Goal: Information Seeking & Learning: Learn about a topic

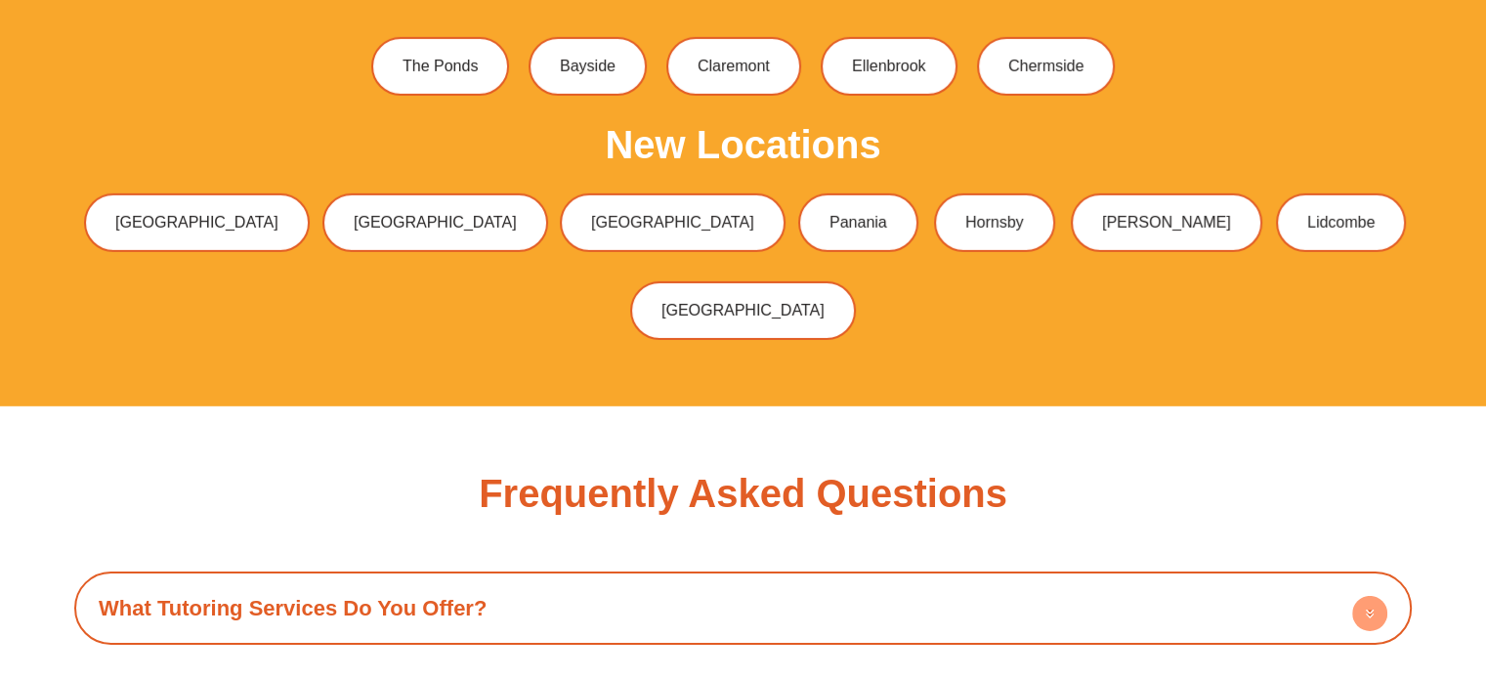
scroll to position [6638, 0]
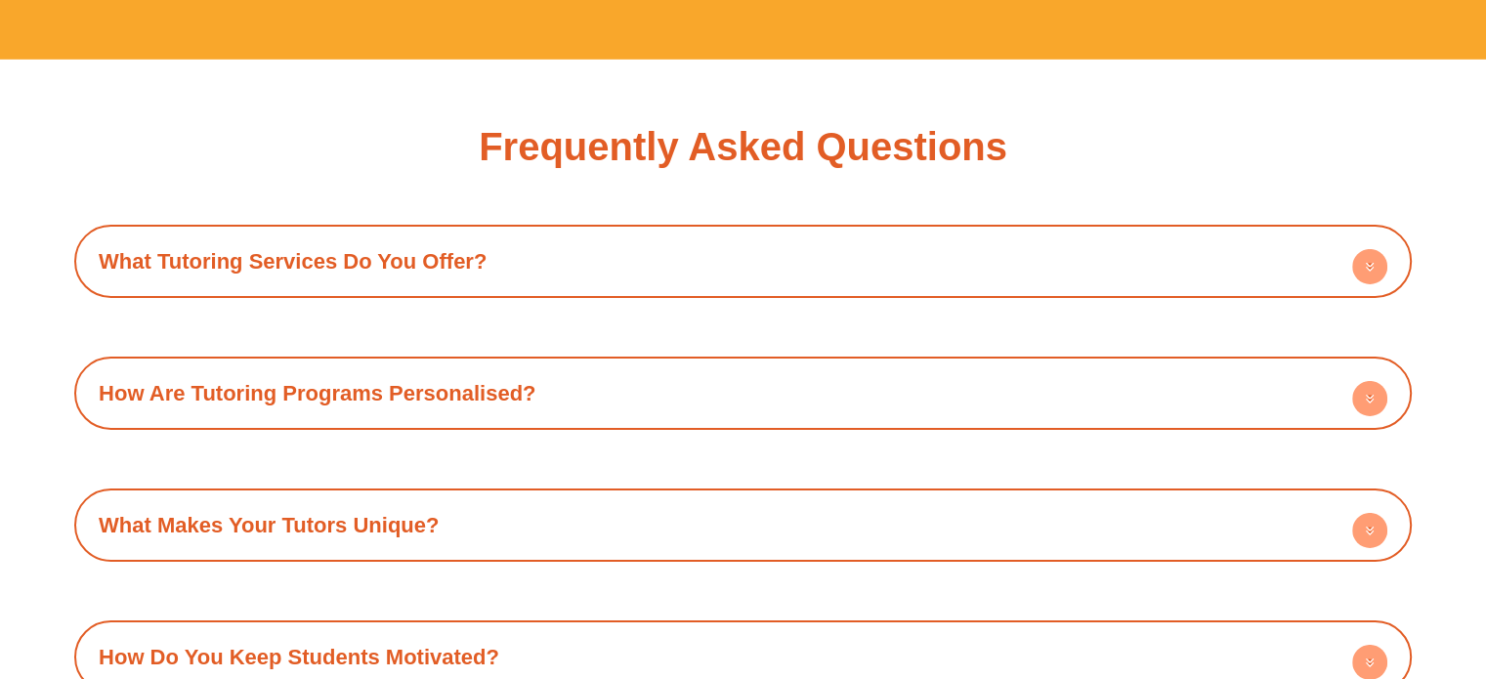
click at [384, 249] on link "What Tutoring Services Do You Offer?" at bounding box center [293, 261] width 388 height 24
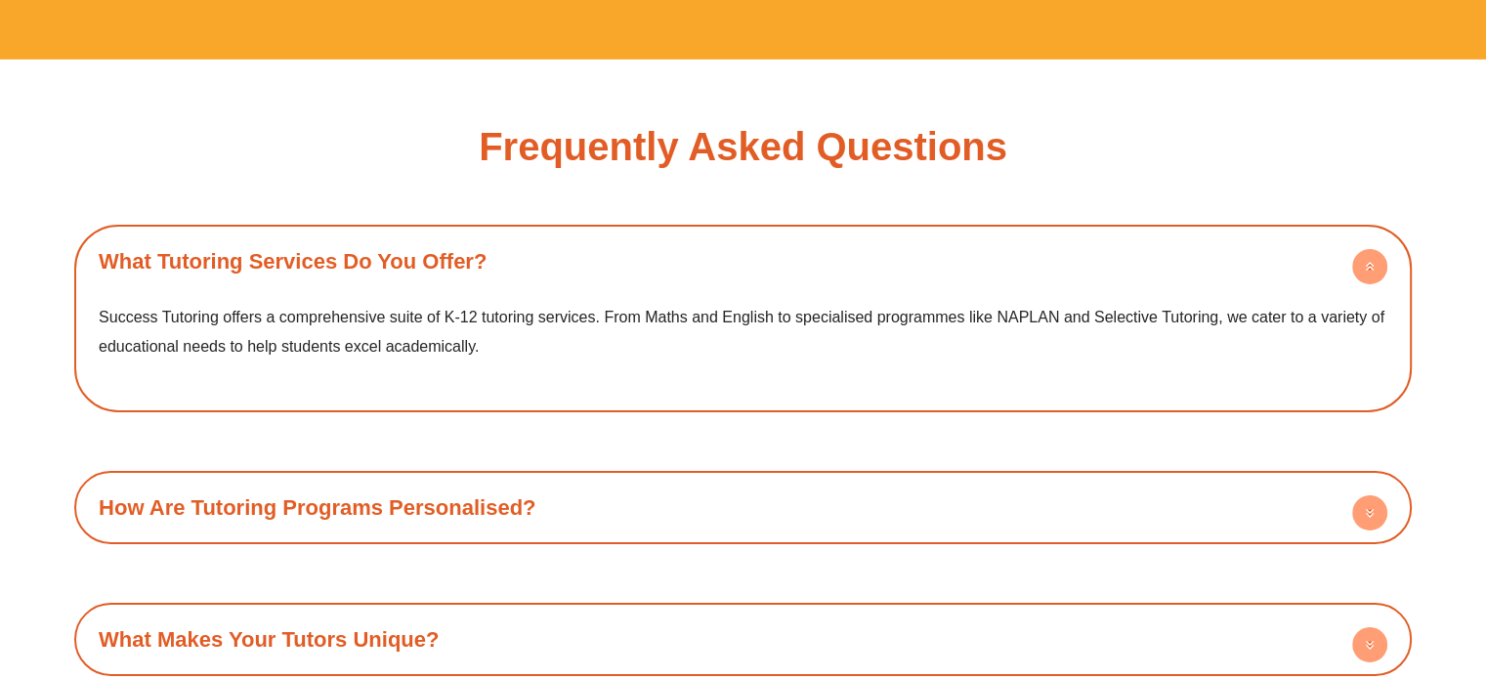
click at [410, 495] on link "How Are Tutoring Programs Personalised?" at bounding box center [317, 507] width 437 height 24
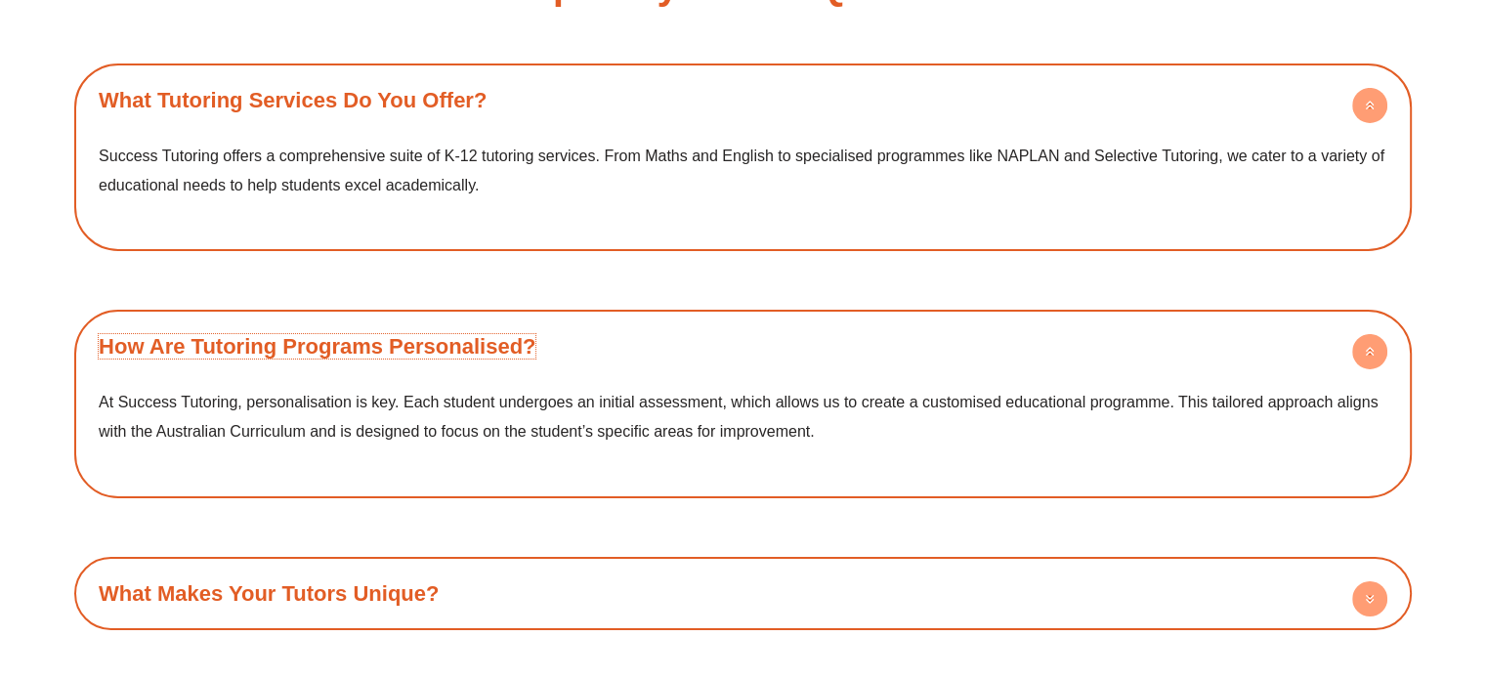
scroll to position [6834, 0]
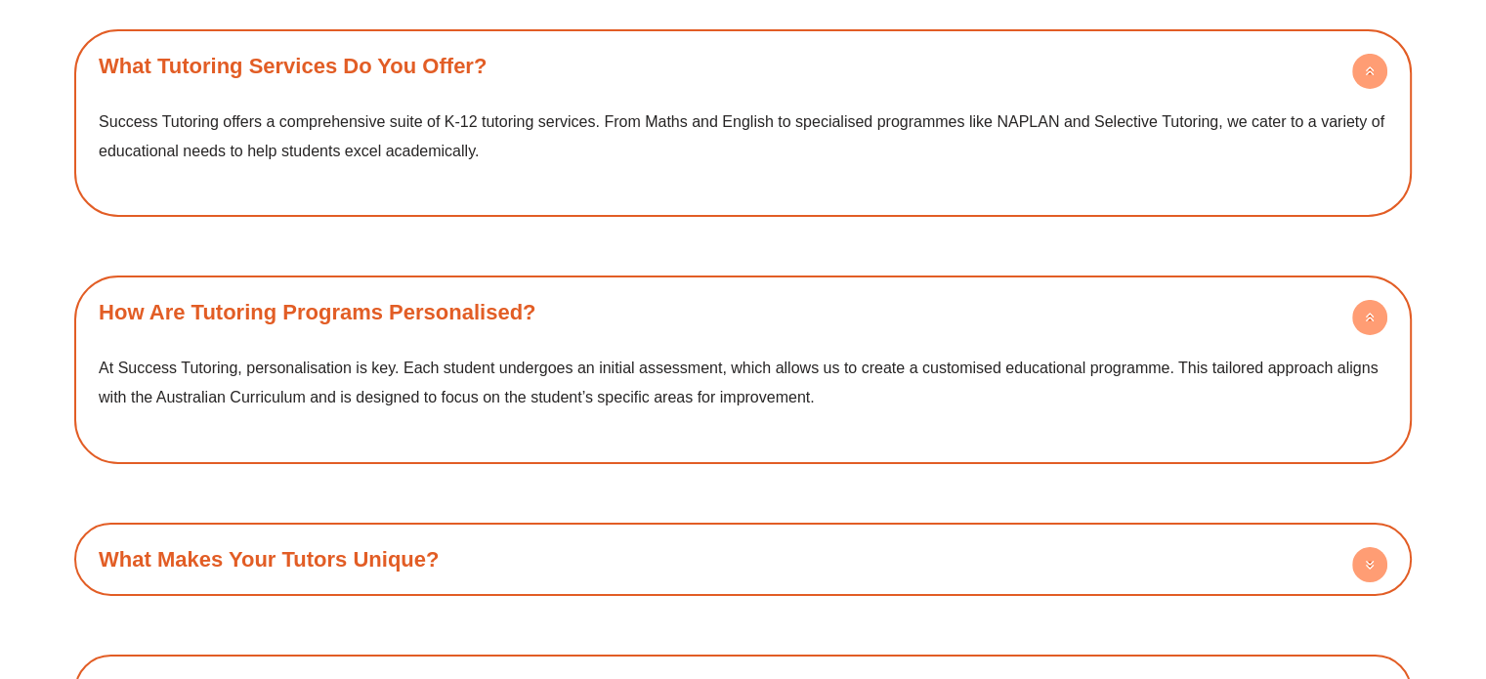
click at [413, 547] on link "What Makes Your Tutors Unique?" at bounding box center [269, 559] width 340 height 24
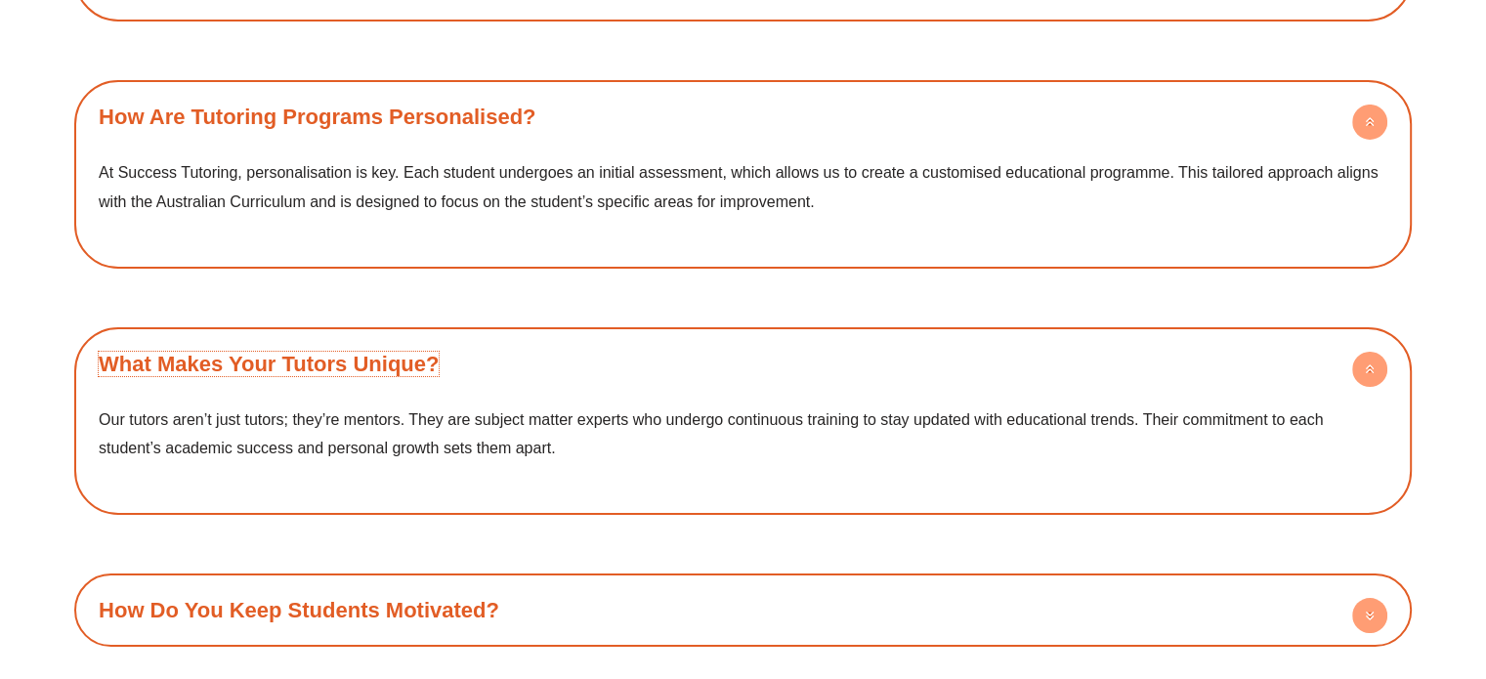
scroll to position [7127, 0]
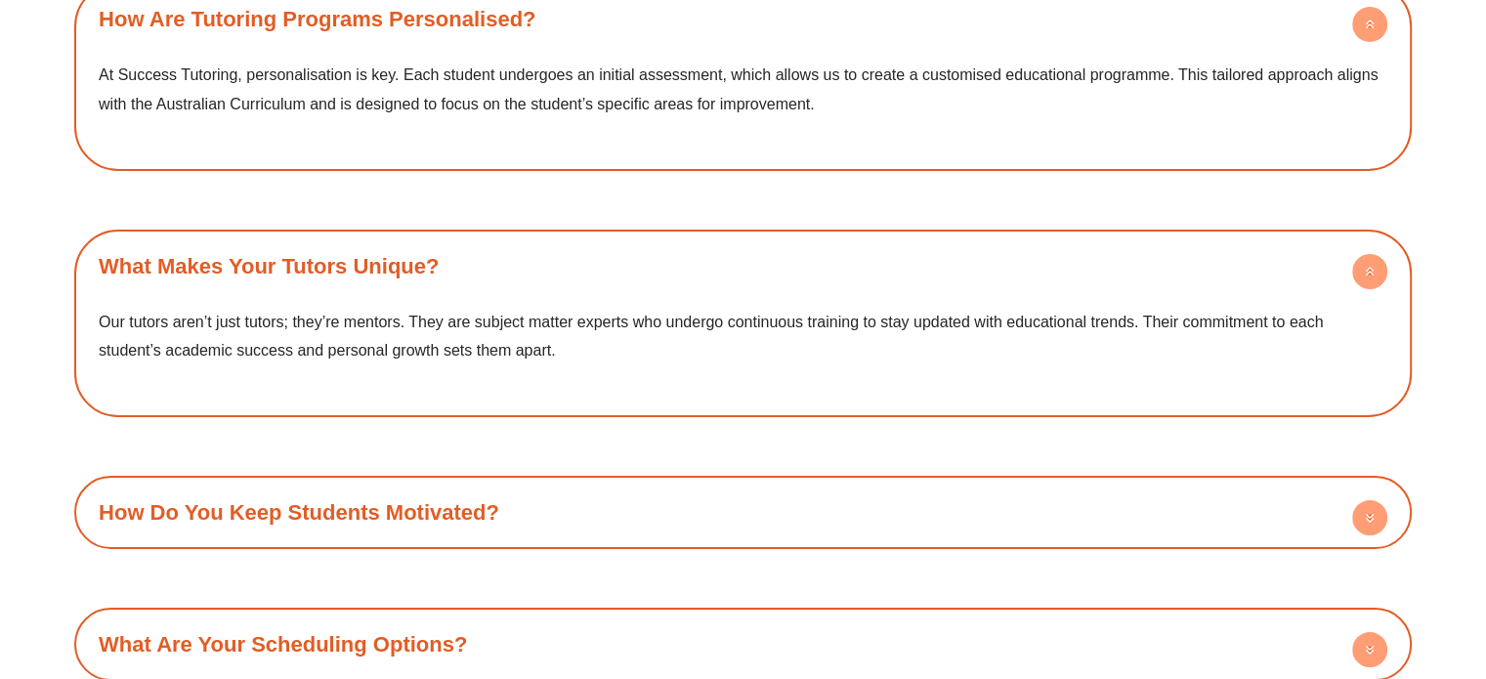
click at [443, 485] on div "How Do You Keep Students Motivated?" at bounding box center [743, 512] width 1318 height 54
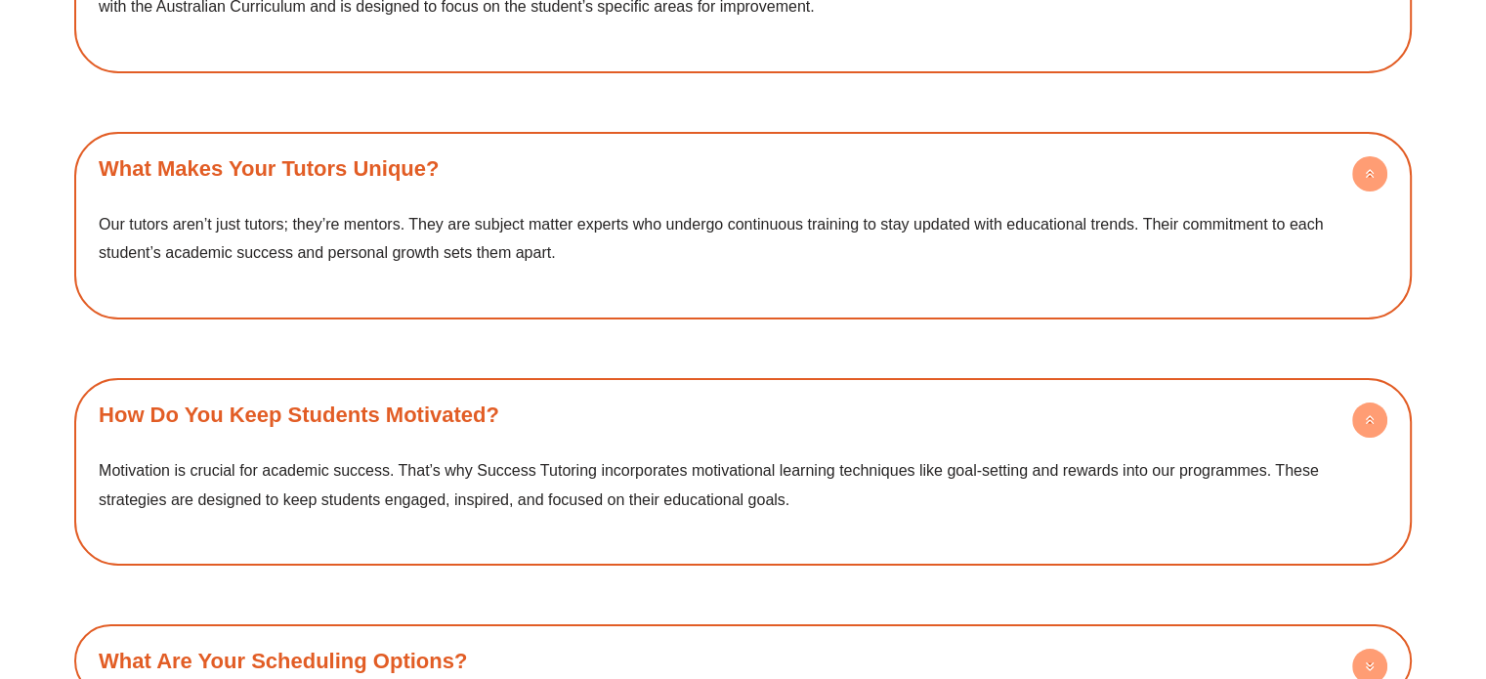
scroll to position [7420, 0]
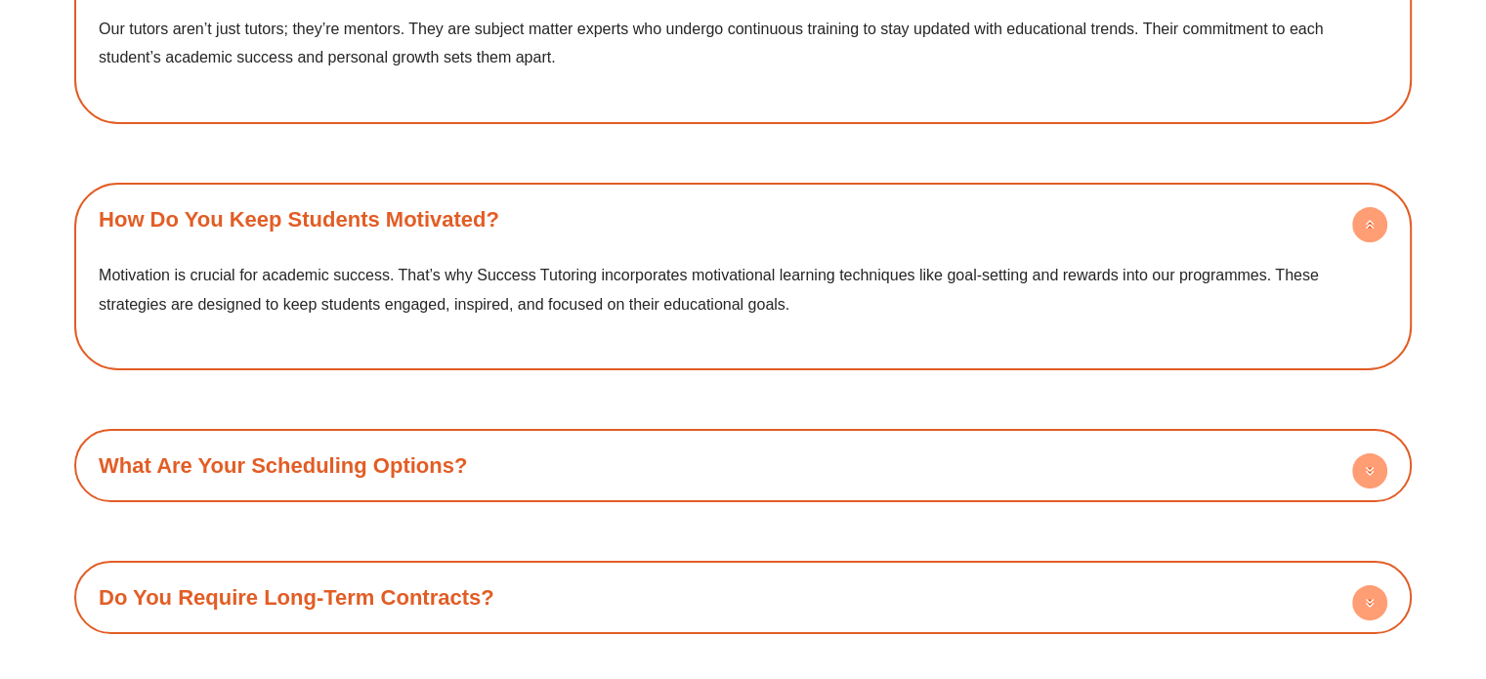
click at [451, 453] on link "What Are Your Scheduling Options?" at bounding box center [283, 465] width 368 height 24
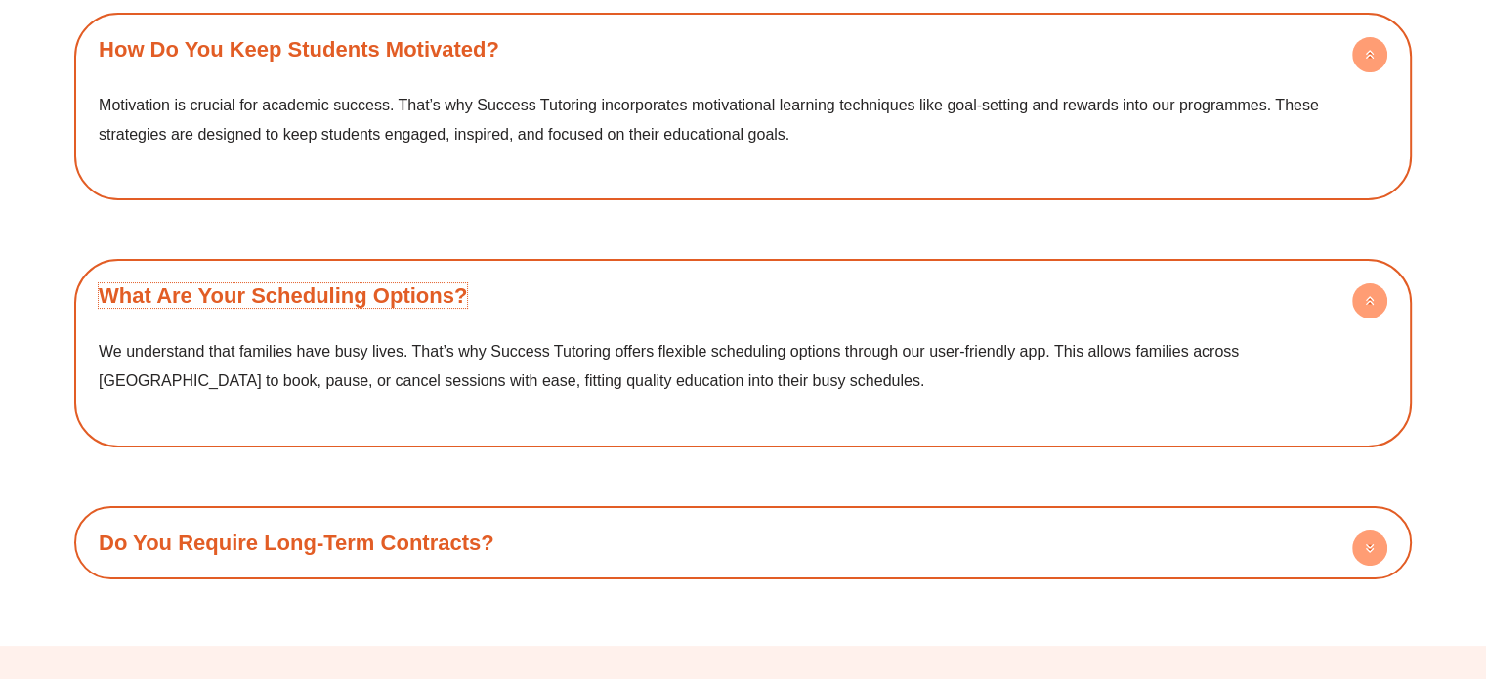
scroll to position [7713, 0]
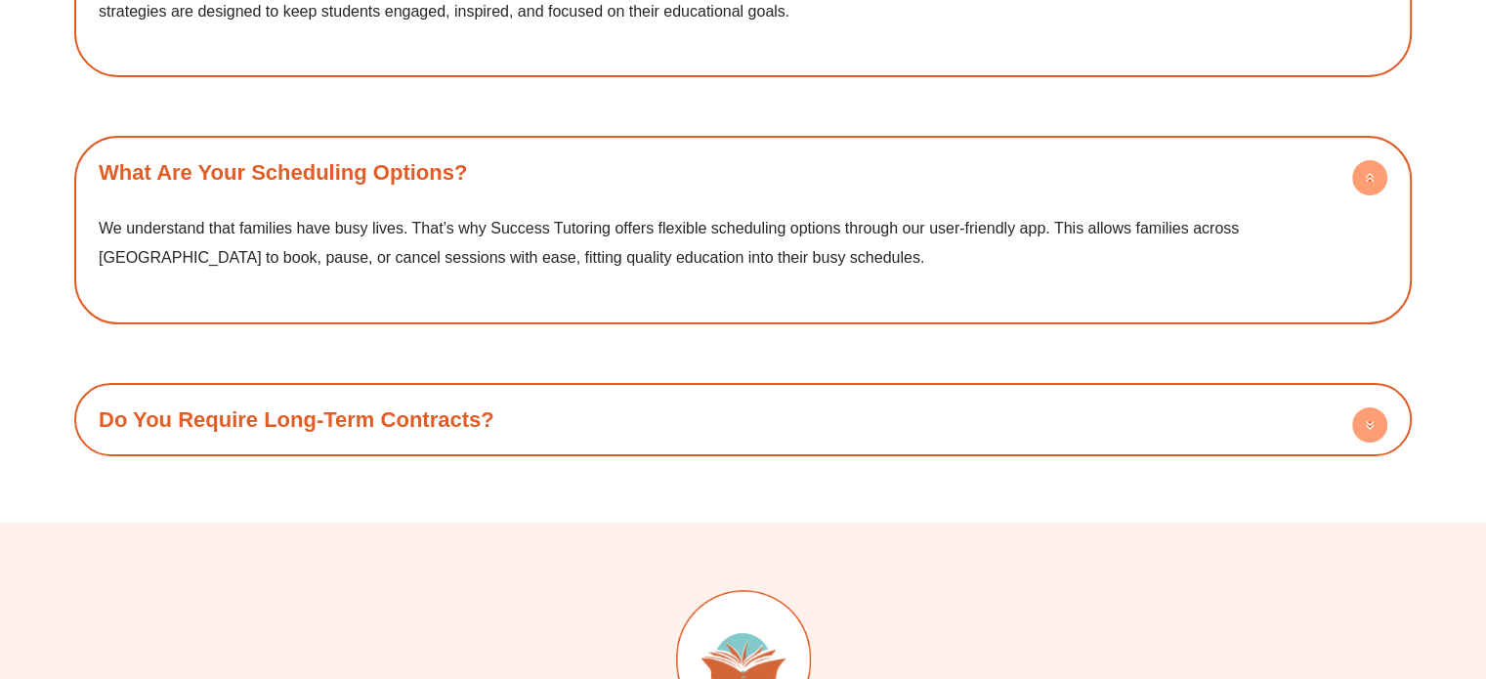
click at [489, 397] on div "Do You Require Long-Term Contracts?" at bounding box center [743, 420] width 1318 height 54
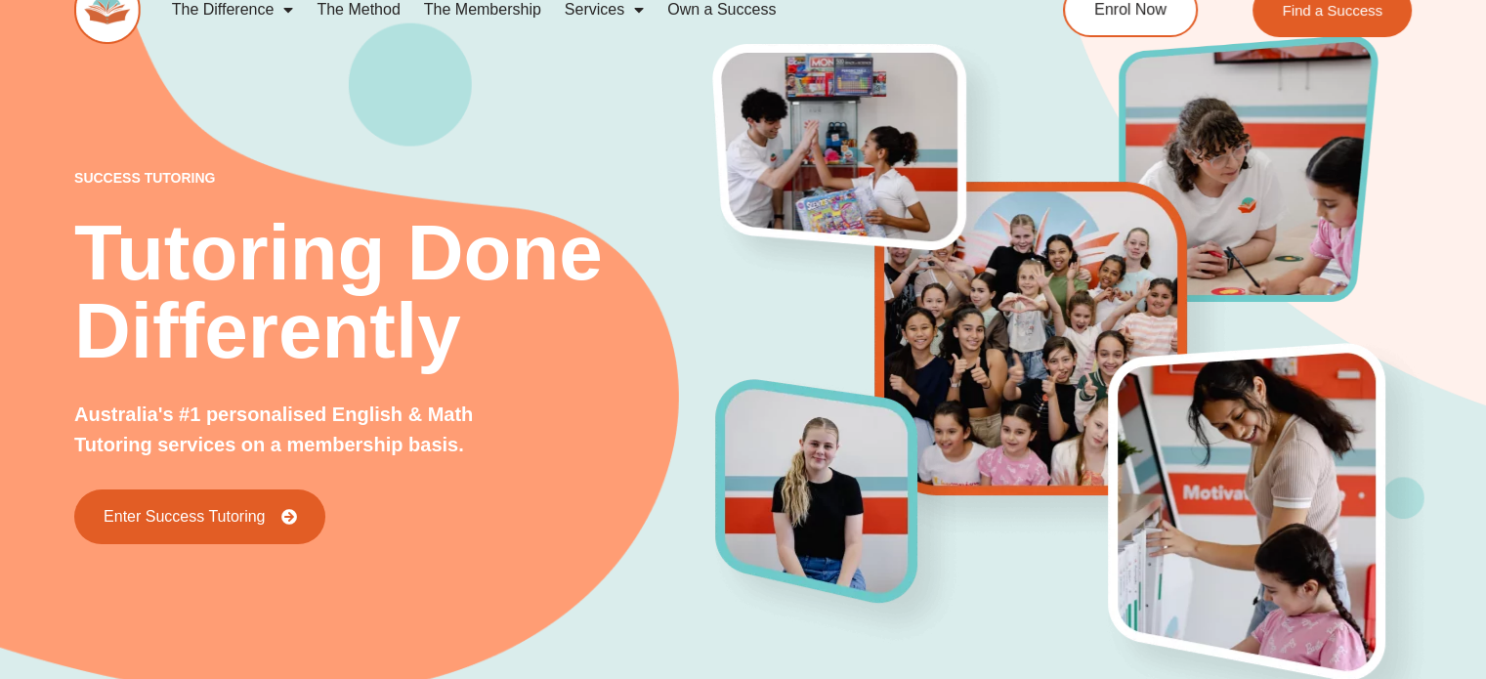
scroll to position [0, 0]
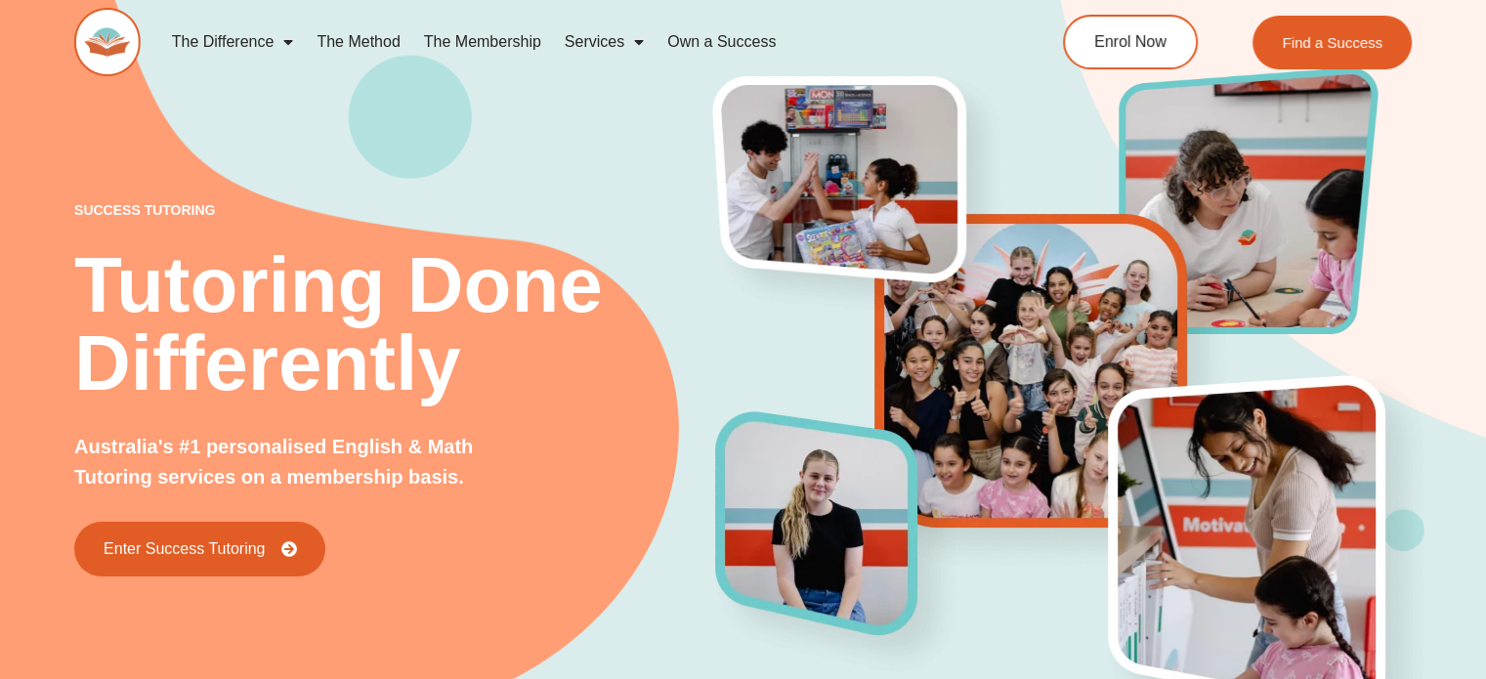
click at [492, 39] on link "The Membership" at bounding box center [482, 42] width 141 height 45
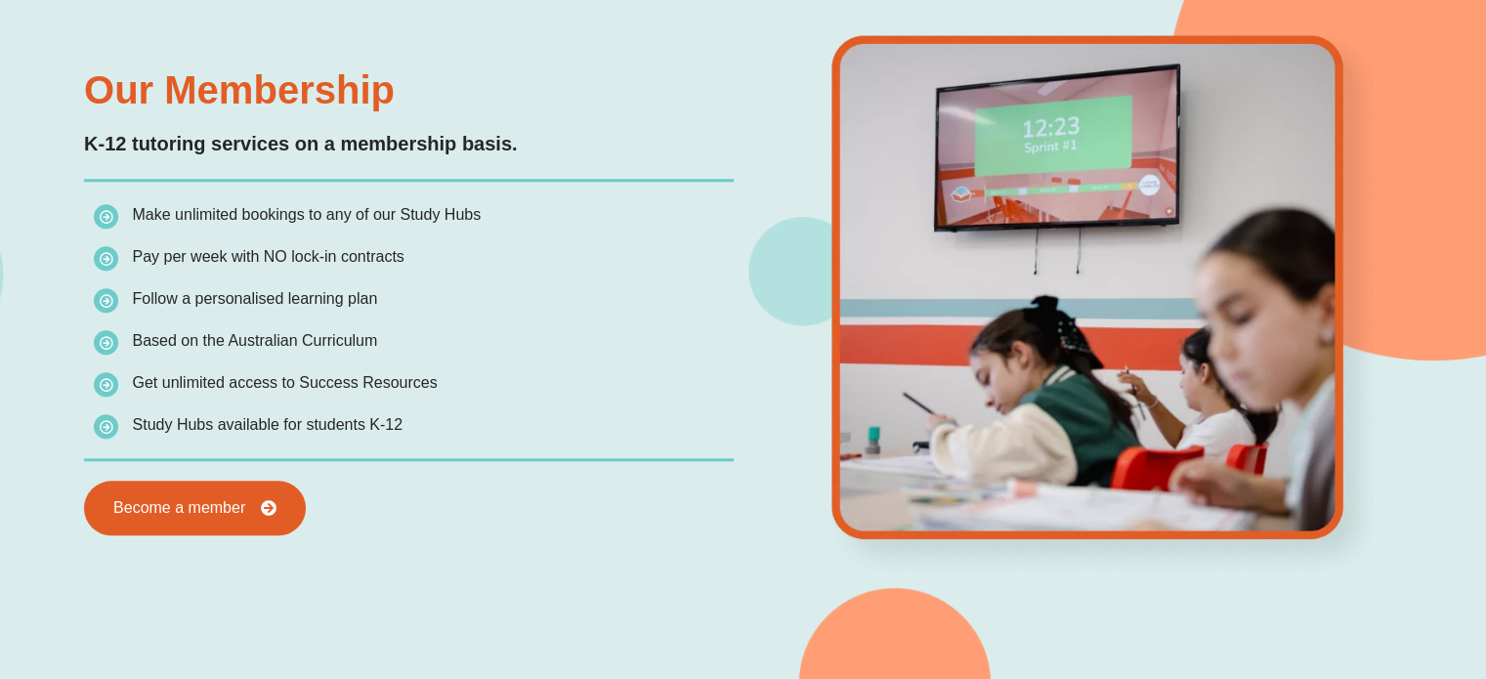
scroll to position [1758, 0]
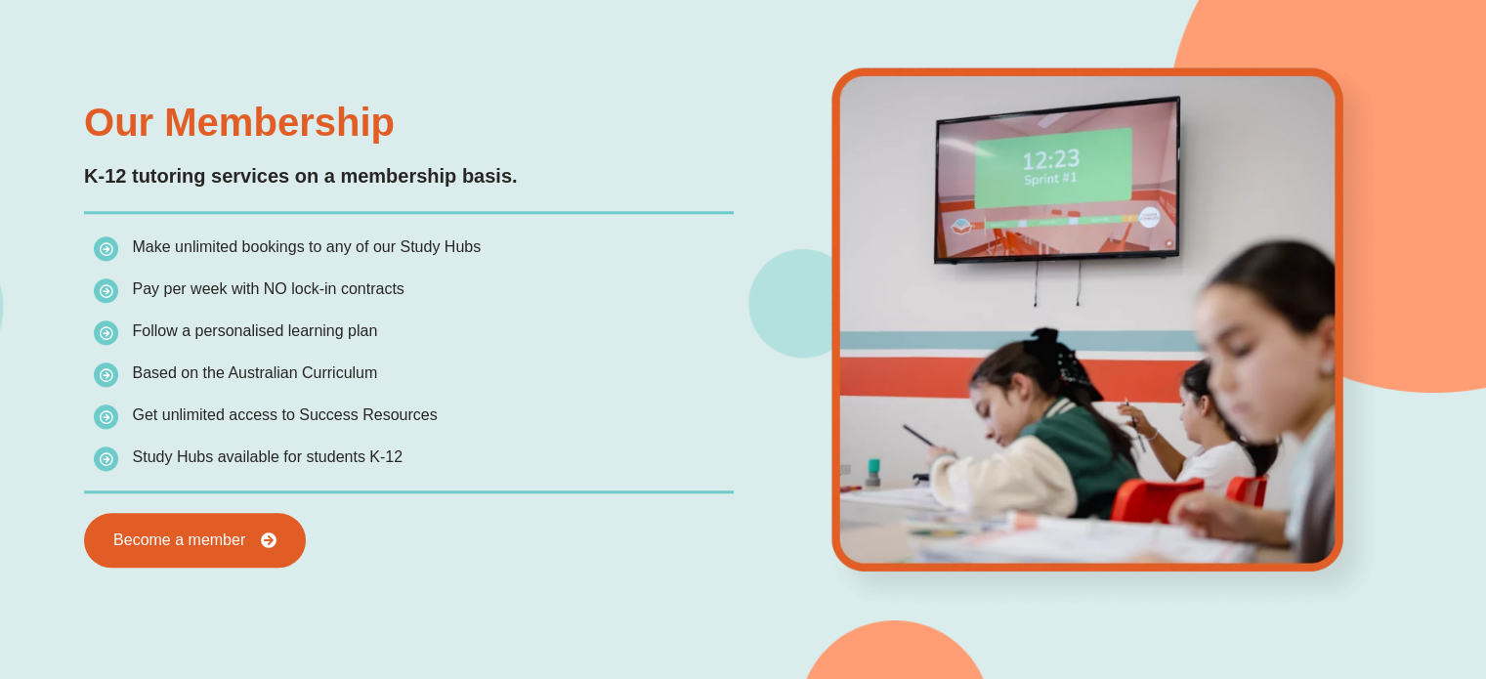
drag, startPoint x: 141, startPoint y: 63, endPoint x: 206, endPoint y: 20, distance: 78.3
click at [142, 63] on div "Our Membership K-12 tutoring services on a membership basis. Make unlimited boo…" at bounding box center [742, 335] width 1337 height 952
